Goal: Find contact information: Find contact information

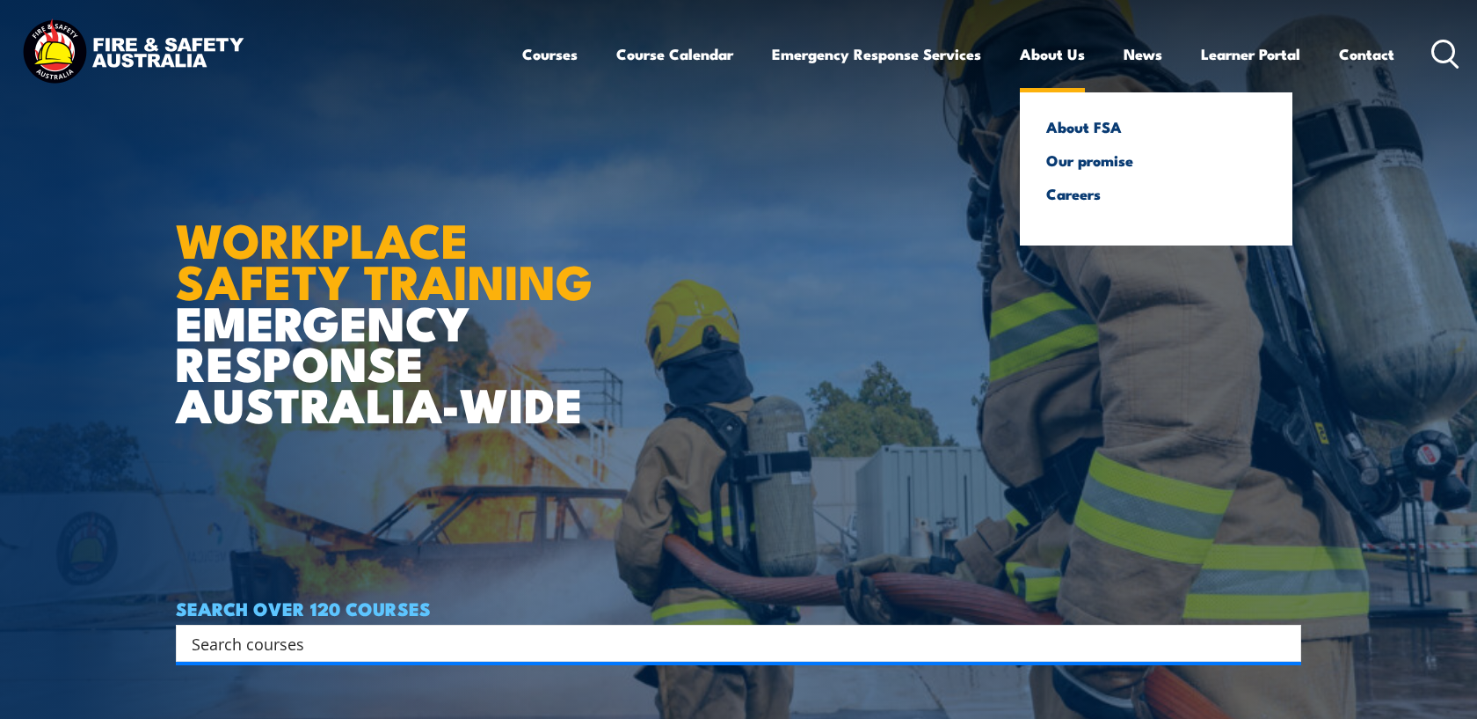
click at [1062, 60] on link "About Us" at bounding box center [1052, 54] width 65 height 47
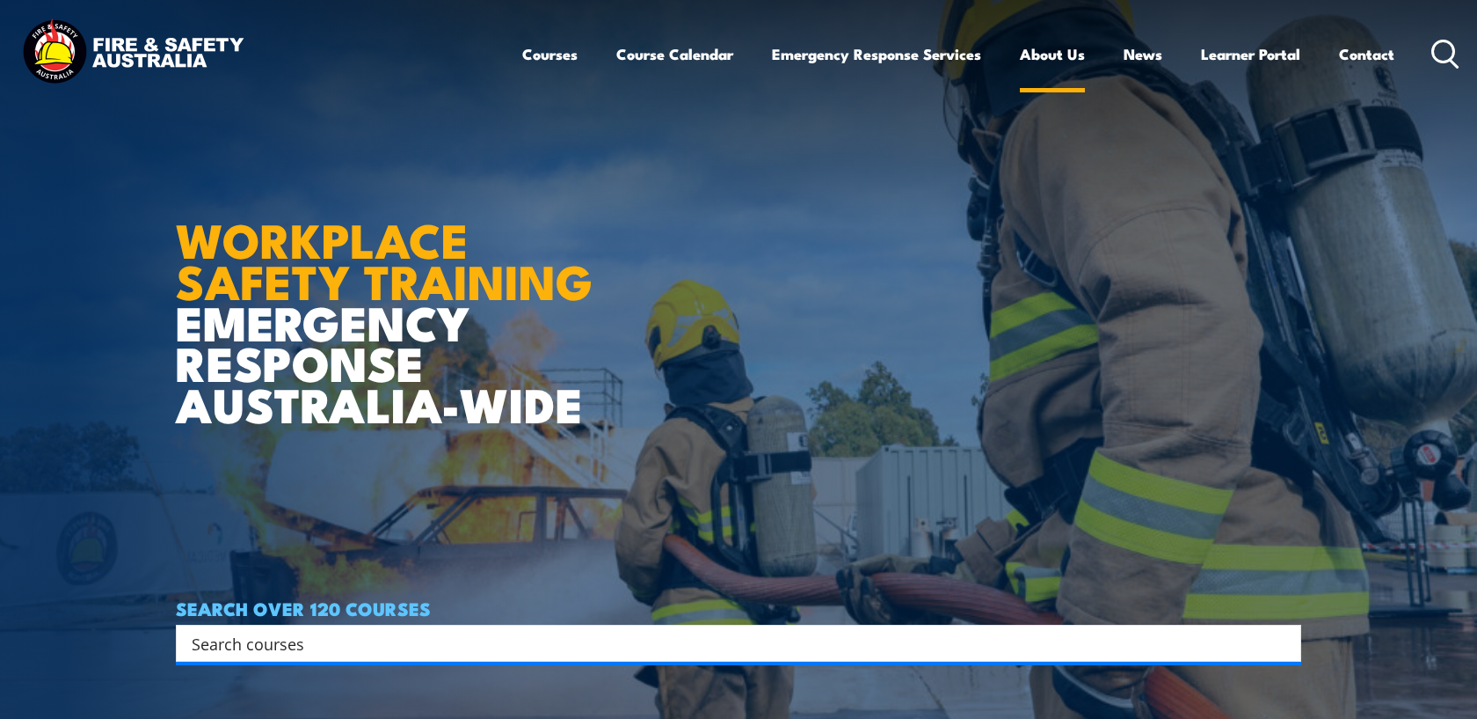
click at [1062, 60] on link "About Us" at bounding box center [1052, 54] width 65 height 47
click at [1360, 55] on link "Contact" at bounding box center [1366, 54] width 55 height 47
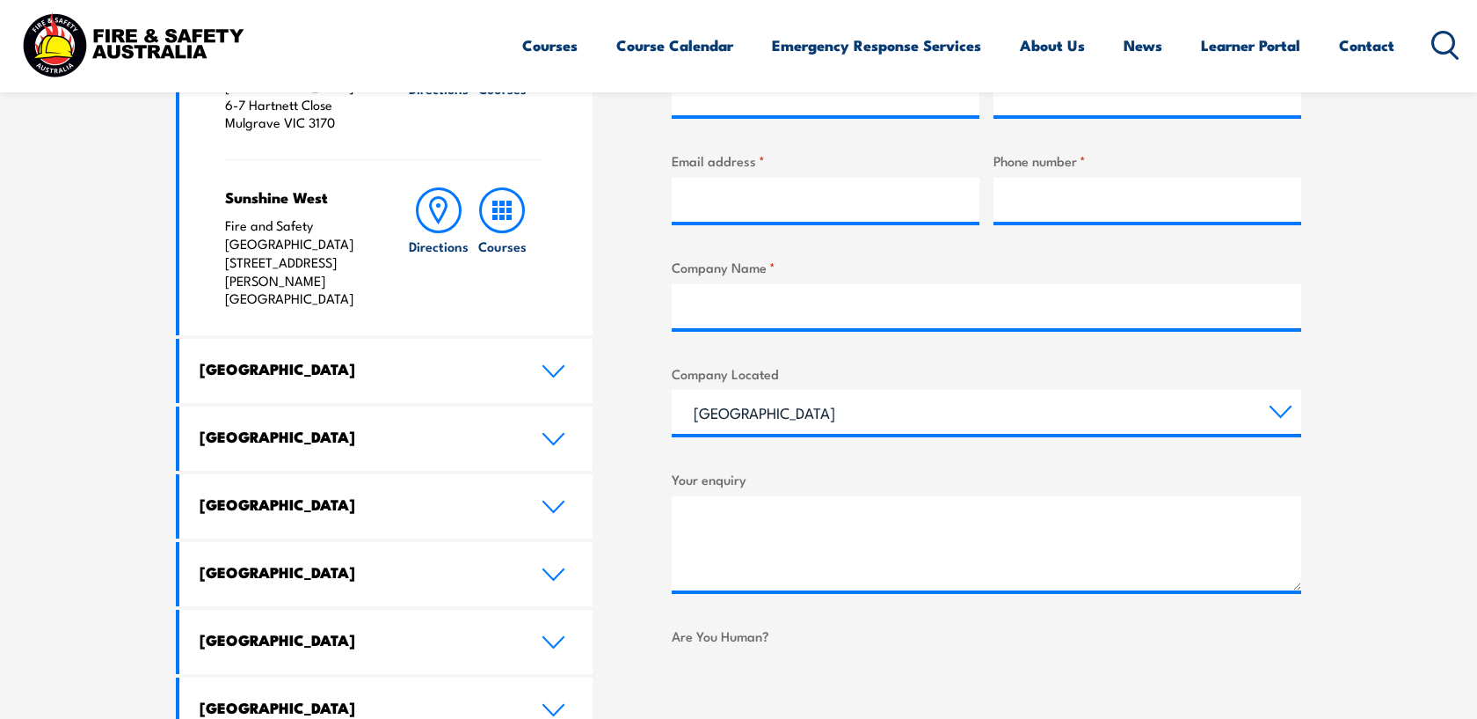
scroll to position [781, 0]
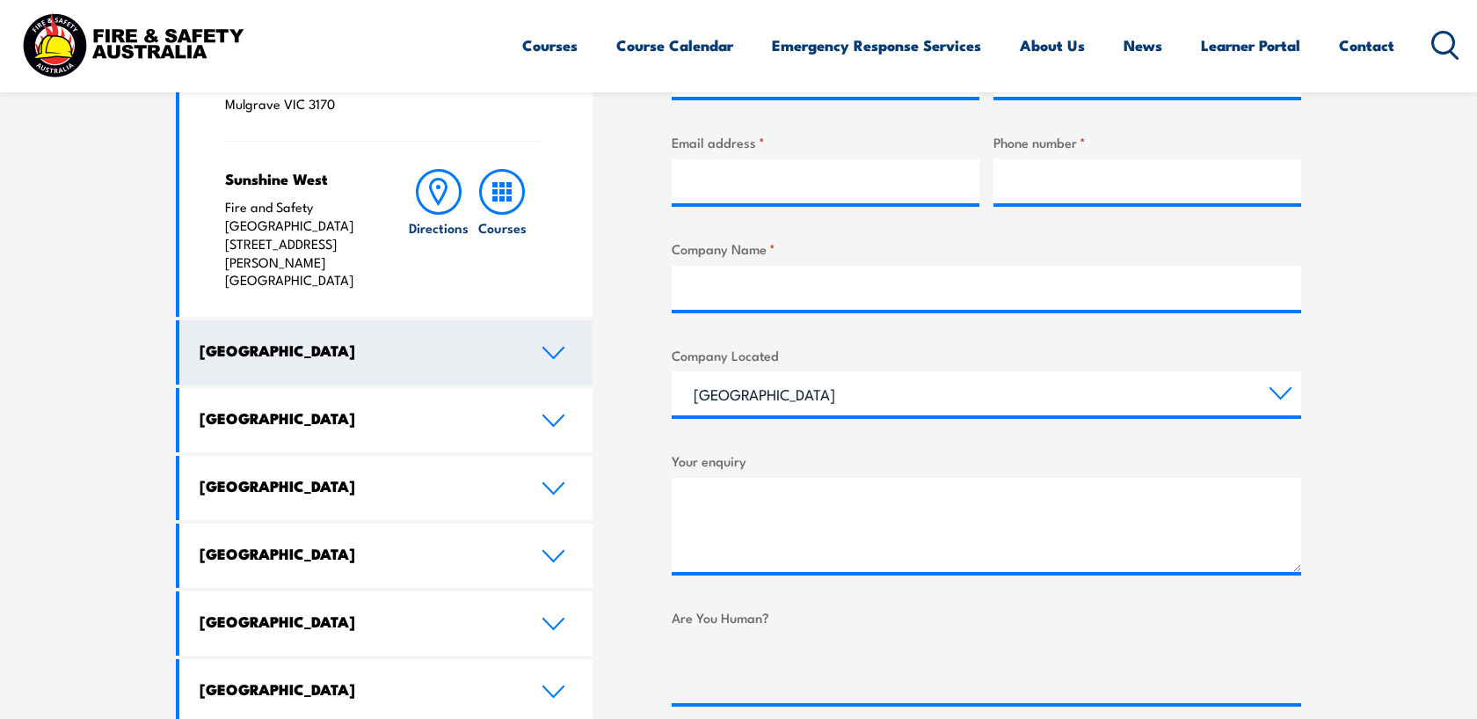
click at [551, 320] on link "[GEOGRAPHIC_DATA]" at bounding box center [385, 352] width 413 height 64
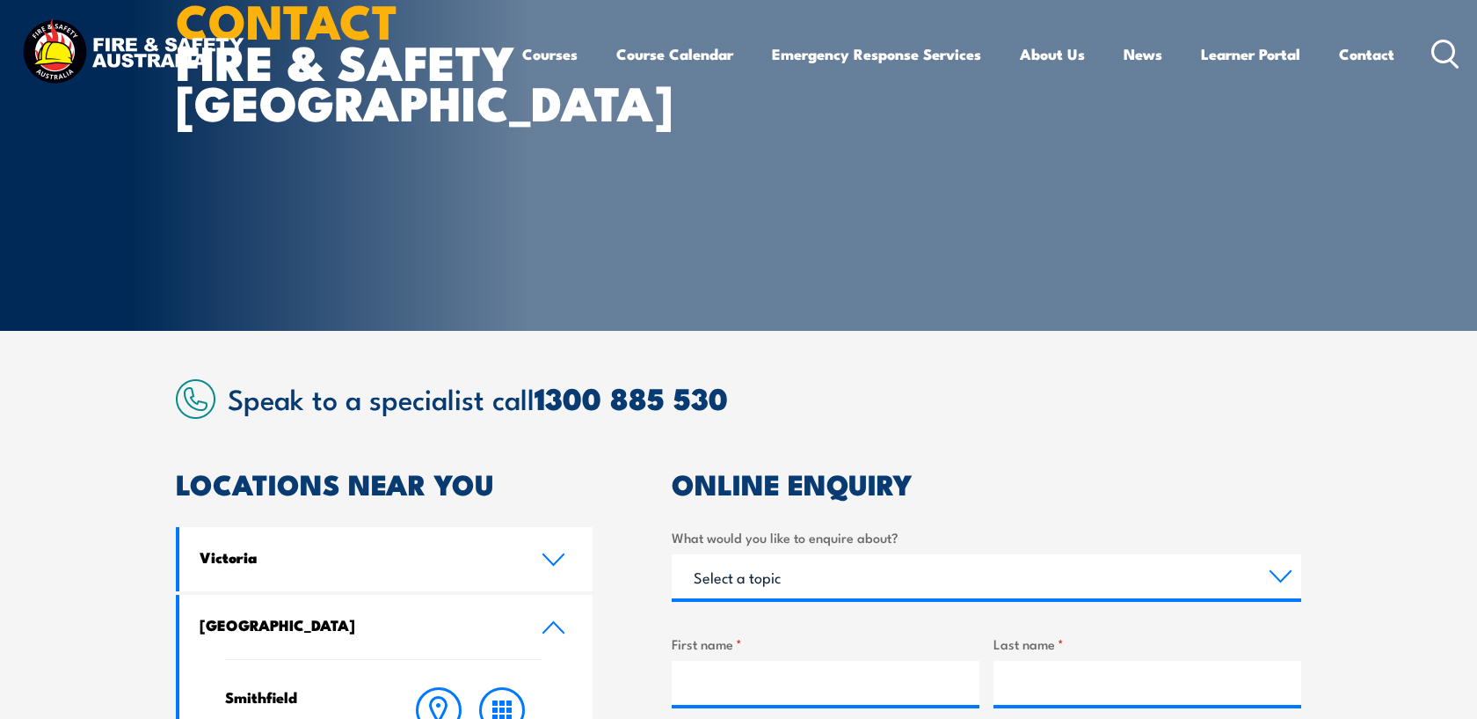
scroll to position [0, 0]
